Goal: Task Accomplishment & Management: Manage account settings

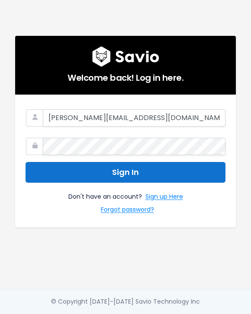
click at [135, 162] on button "Sign In" at bounding box center [126, 172] width 200 height 21
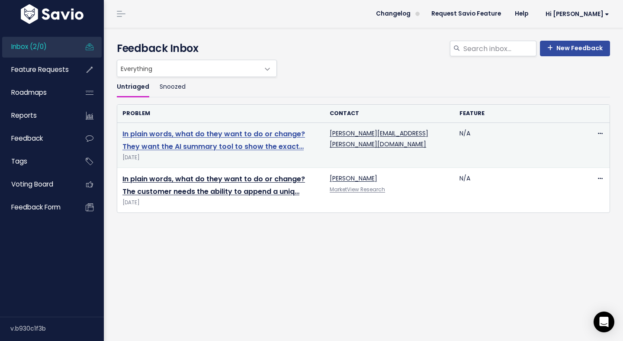
click at [255, 137] on link "In plain words, what do they want to do or change? They want the AI summary too…" at bounding box center [213, 140] width 183 height 22
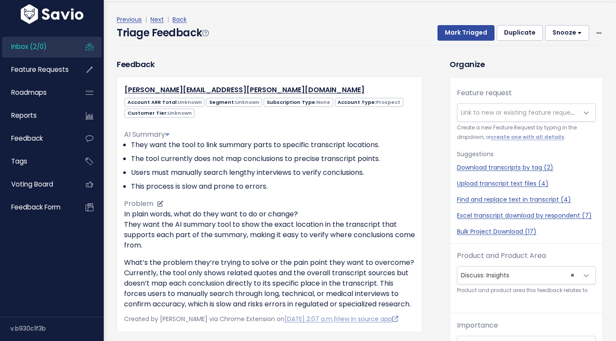
scroll to position [29, 0]
